Goal: Transaction & Acquisition: Purchase product/service

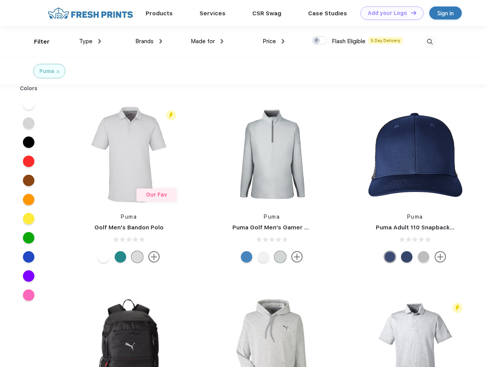
scroll to position [0, 0]
click at [389, 13] on link "Add your Logo Design Tool" at bounding box center [391, 12] width 63 height 13
click at [0, 0] on div "Design Tool" at bounding box center [0, 0] width 0 height 0
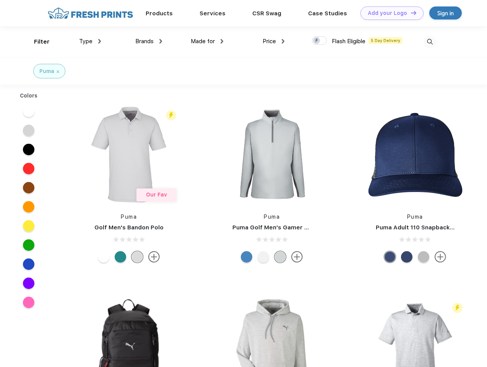
click at [410, 13] on link "Add your Logo Design Tool" at bounding box center [391, 12] width 63 height 13
click at [37, 42] on div "Filter" at bounding box center [42, 41] width 16 height 9
click at [90, 41] on span "Type" at bounding box center [85, 41] width 13 height 7
click at [149, 41] on span "Brands" at bounding box center [144, 41] width 18 height 7
click at [207, 41] on span "Made for" at bounding box center [203, 41] width 24 height 7
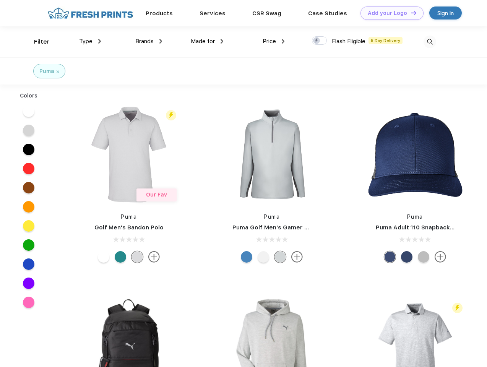
click at [274, 41] on span "Price" at bounding box center [269, 41] width 13 height 7
click at [320, 41] on div at bounding box center [319, 40] width 15 height 8
click at [317, 41] on input "checkbox" at bounding box center [314, 38] width 5 height 5
click at [430, 42] on img at bounding box center [429, 42] width 13 height 13
